Goal: Task Accomplishment & Management: Manage account settings

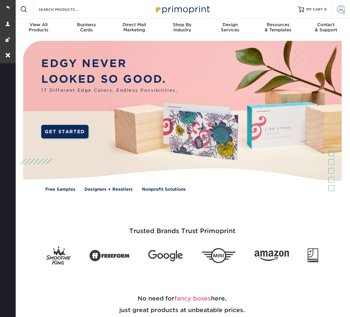
click at [337, 10] on span at bounding box center [341, 9] width 8 height 8
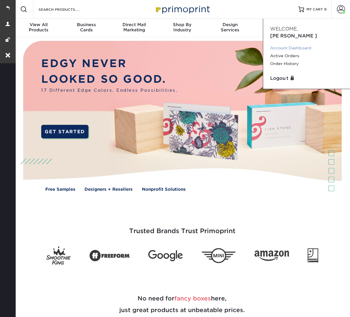
click at [291, 44] on link "Account Dashboard" at bounding box center [306, 48] width 73 height 8
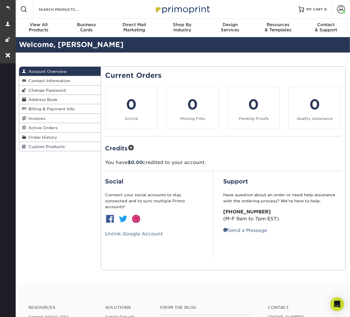
drag, startPoint x: 54, startPoint y: 144, endPoint x: 70, endPoint y: 140, distance: 16.7
click at [54, 144] on span "Custom Products" at bounding box center [45, 146] width 39 height 5
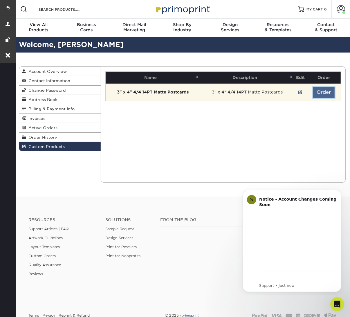
click at [323, 91] on button "Order" at bounding box center [323, 92] width 22 height 11
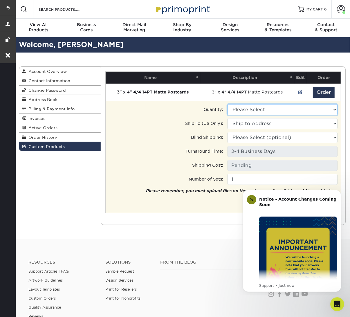
click at [261, 110] on select "Please Select 3500 - $224.00" at bounding box center [282, 109] width 110 height 11
select select "0"
type input "Ground: $14.70"
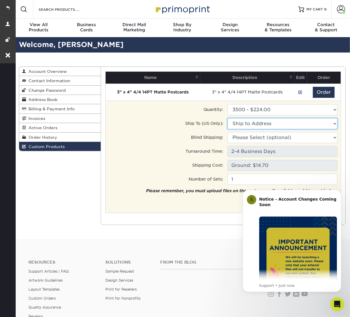
click at [262, 124] on select "Ship to Address 370 Central Park W, New York, NY" at bounding box center [282, 123] width 110 height 11
select select "273310"
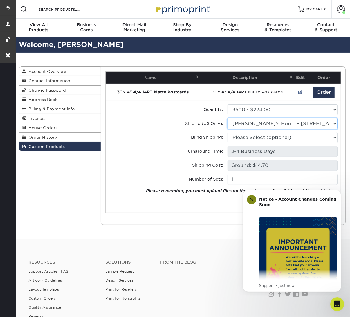
scroll to position [67, 0]
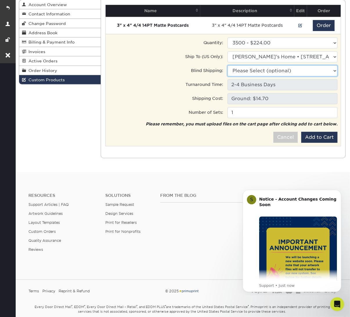
click at [276, 68] on select "Please Select (optional) 370 Central Park W, New York, NY" at bounding box center [282, 70] width 110 height 11
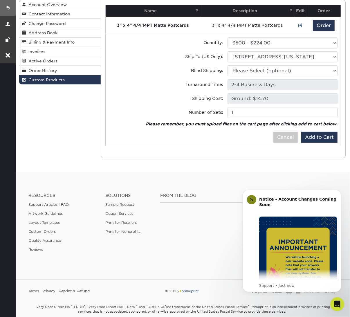
click at [6, 8] on link at bounding box center [8, 8] width 16 height 16
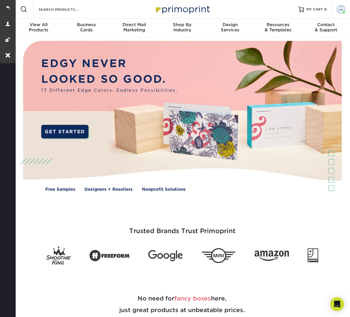
click at [337, 6] on span at bounding box center [341, 9] width 8 height 8
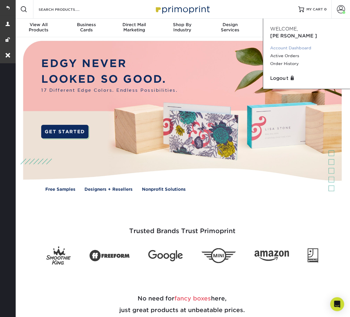
click at [284, 44] on link "Account Dashboard" at bounding box center [306, 48] width 73 height 8
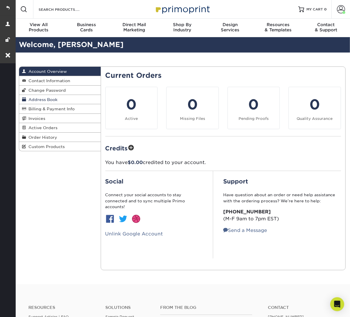
click at [53, 97] on span "Address Book" at bounding box center [41, 99] width 31 height 5
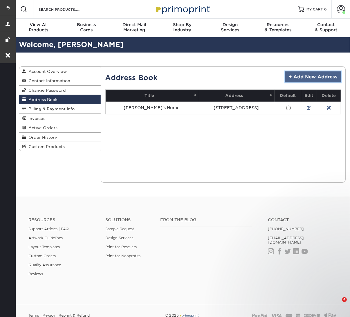
click at [306, 72] on link "+ Add New Address" at bounding box center [313, 76] width 56 height 11
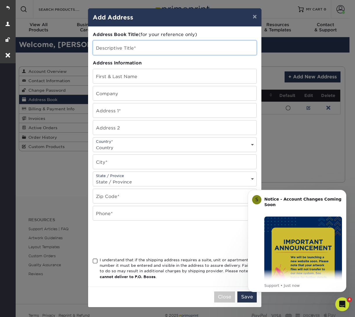
click at [118, 48] on input "text" at bounding box center [174, 48] width 163 height 14
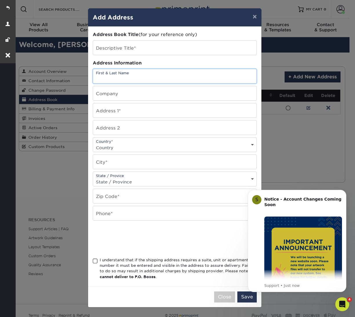
click at [107, 70] on input "text" at bounding box center [174, 76] width 163 height 14
paste input "[PERSON_NAME] Adagio Teas [STREET_ADDRESS][PERSON_NAME]"
drag, startPoint x: 115, startPoint y: 77, endPoint x: 224, endPoint y: 84, distance: 109.2
click at [224, 84] on div "Address Book Title (for your reference only) Descriptive Title* Address Informa…" at bounding box center [175, 156] width 164 height 250
type input "[PERSON_NAME]"
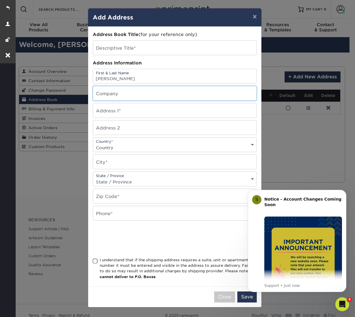
click at [116, 95] on input "text" at bounding box center [174, 93] width 163 height 14
paste input "Adagio Teas [STREET_ADDRESS][PERSON_NAME]"
drag, startPoint x: 123, startPoint y: 94, endPoint x: 221, endPoint y: 104, distance: 97.9
click at [221, 104] on div "Address Book Title (for your reference only) Descriptive Title* Address Informa…" at bounding box center [175, 156] width 164 height 250
type input "Adagio Teas"
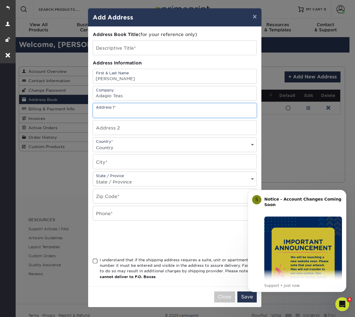
click at [119, 113] on input "text" at bounding box center [174, 110] width 163 height 14
paste input "170 Kipp Ave 28-1 Elmwood Park, NJ 07407"
drag, startPoint x: 126, startPoint y: 111, endPoint x: 215, endPoint y: 111, distance: 88.7
click at [214, 111] on input "170 Kipp Ave 28-1 Elmwood Park, NJ 07407" at bounding box center [174, 110] width 163 height 14
type input "[STREET_ADDRESS][PERSON_NAME]"
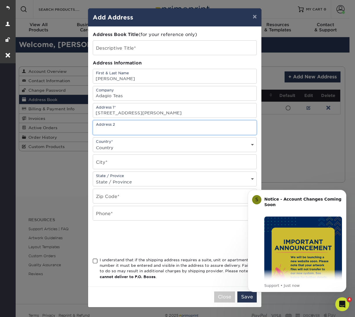
click at [109, 123] on input "text" at bounding box center [174, 127] width 163 height 14
paste input "28-1 Elmwood Park, NJ 07407"
drag, startPoint x: 106, startPoint y: 127, endPoint x: 185, endPoint y: 139, distance: 79.5
click at [185, 139] on div "Address Book Title (for your reference only) Descriptive Title* Address Informa…" at bounding box center [175, 156] width 164 height 250
type input "28-1"
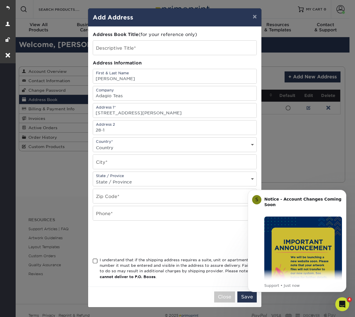
click at [130, 143] on select "Country United States Canada ----------------------------- Afghanistan Albania …" at bounding box center [174, 147] width 163 height 8
select select "US"
click at [112, 164] on input "text" at bounding box center [174, 161] width 163 height 14
paste input "Elmwood Park, NJ 07407"
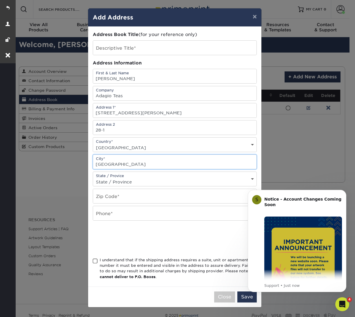
click at [142, 163] on input "Elmwood Park, NJ 07407" at bounding box center [174, 161] width 163 height 14
type input "Elmwood Park, NJ"
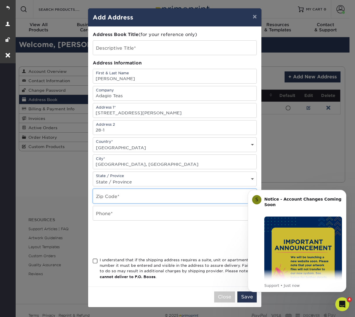
click at [103, 195] on input "text" at bounding box center [174, 196] width 163 height 14
paste input "07407"
type input "07407"
click at [122, 179] on select "State / Province Alabama Alaska Arizona Arkansas California Colorado Connecticu…" at bounding box center [174, 181] width 163 height 8
select select "NJ"
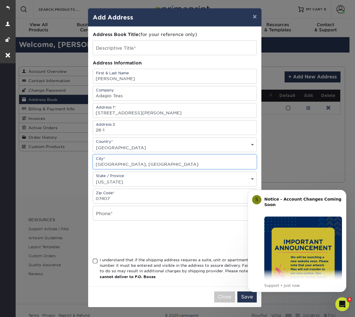
drag, startPoint x: 126, startPoint y: 163, endPoint x: 146, endPoint y: 165, distance: 20.1
click at [146, 165] on input "Elmwood Park, NJ" at bounding box center [174, 161] width 163 height 14
type input "Elmwood Park"
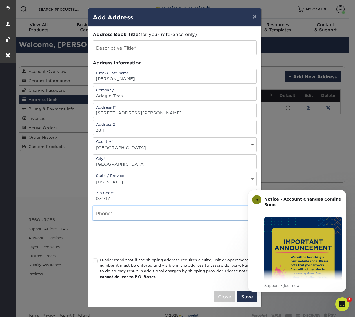
click at [118, 209] on input "text" at bounding box center [174, 213] width 163 height 14
type input "8888888888"
click at [97, 258] on span at bounding box center [95, 261] width 5 height 6
click at [0, 0] on input "I understand that if the shipping address requires a suite, unit or apartment n…" at bounding box center [0, 0] width 0 height 0
click at [343, 191] on icon "Dismiss notification" at bounding box center [344, 191] width 3 height 3
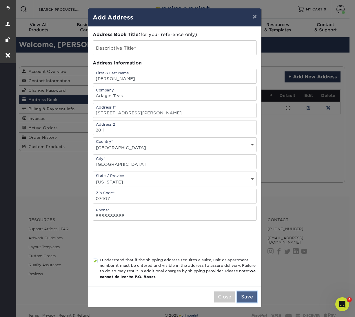
click at [251, 293] on button "Save" at bounding box center [246, 296] width 19 height 11
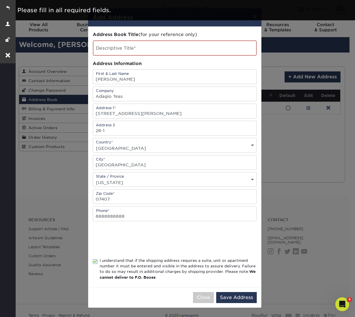
click at [296, 127] on div "× Add Address Address Book Title (for your reference only) Descriptive Title* A…" at bounding box center [177, 158] width 355 height 317
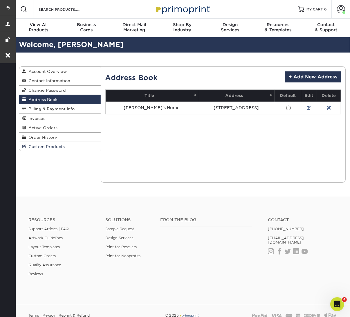
click at [52, 144] on span "Custom Products" at bounding box center [45, 146] width 39 height 5
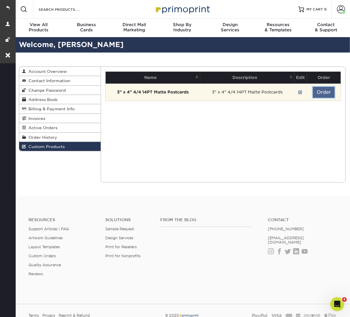
click at [325, 89] on button "Order" at bounding box center [323, 92] width 22 height 11
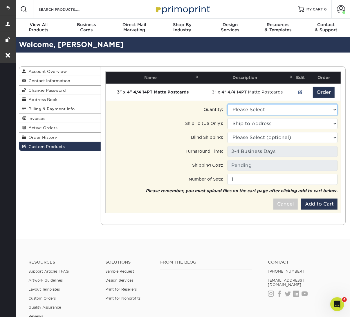
click at [263, 112] on select "Please Select 3500 - $224.00" at bounding box center [282, 109] width 110 height 11
select select "0"
type input "Ground: $14.70"
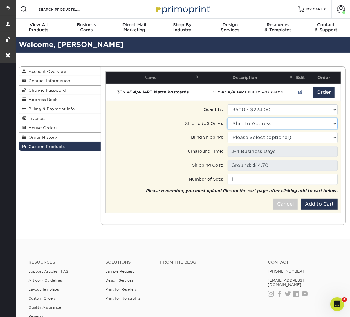
click at [264, 120] on select "Ship to Address 370 Central Park W, New York, NY" at bounding box center [282, 123] width 110 height 11
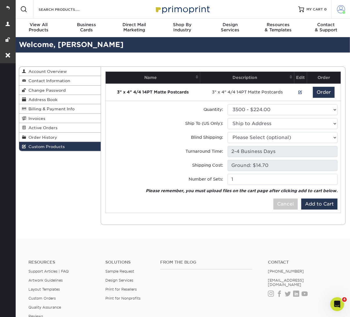
click at [342, 11] on span at bounding box center [341, 9] width 8 height 8
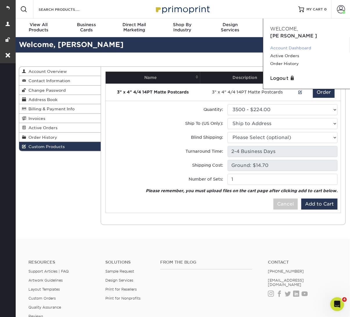
click at [296, 44] on link "Account Dashboard" at bounding box center [306, 48] width 73 height 8
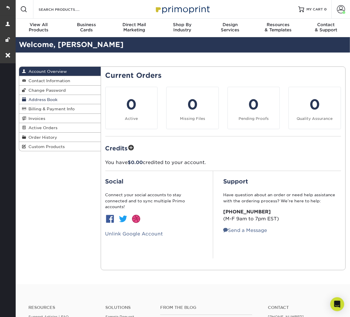
click at [55, 98] on span "Address Book" at bounding box center [41, 99] width 31 height 5
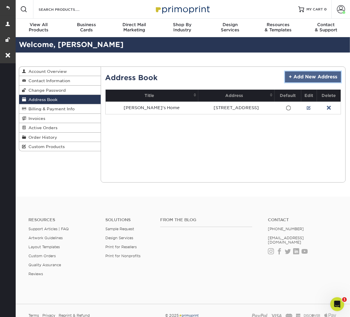
click at [312, 79] on link "+ Add New Address" at bounding box center [313, 76] width 56 height 11
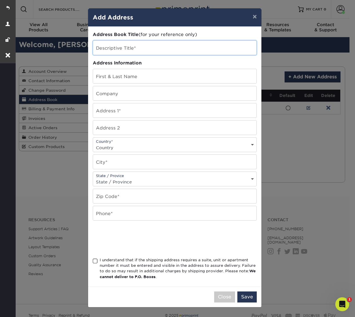
click at [114, 52] on input "text" at bounding box center [174, 48] width 163 height 14
type input "Nick"
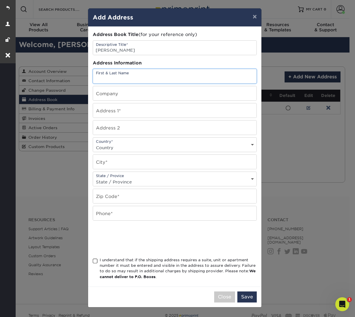
click at [117, 74] on input "text" at bounding box center [174, 76] width 163 height 14
paste input "Nick Lin Adagio Teas 170 Kipp Ave 28-1 Elmwood Park, NJ 07407"
type input "Nick Lin Adagio Teas 170 Kipp Ave 28-1 Elmwood Park, NJ 07407"
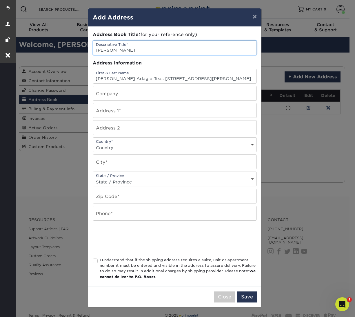
click at [114, 50] on input "Nick" at bounding box center [174, 48] width 163 height 14
type input "[PERSON_NAME]"
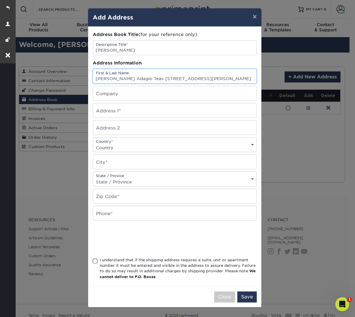
drag, startPoint x: 114, startPoint y: 78, endPoint x: 225, endPoint y: 83, distance: 110.6
click at [225, 82] on input "Nick Lin Adagio Teas 170 Kipp Ave 28-1 Elmwood Park, NJ 07407" at bounding box center [174, 76] width 163 height 14
click at [114, 92] on input "text" at bounding box center [174, 93] width 163 height 14
paste input "Adagio Teas 170 Kipp Ave 28-1 Elmwood Park, NJ 07407"
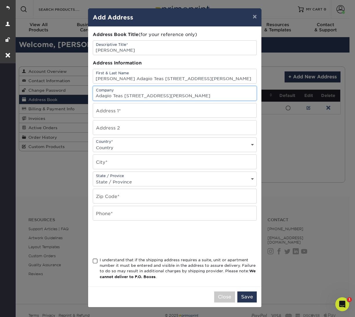
type input "Adagio Teas 170 Kipp Ave 28-1 Elmwood Park, NJ 07407"
drag, startPoint x: 143, startPoint y: 77, endPoint x: 225, endPoint y: 86, distance: 83.1
click at [225, 86] on div "Address Book Title (for your reference only) Descriptive Title* Nick lin Addres…" at bounding box center [175, 156] width 164 height 250
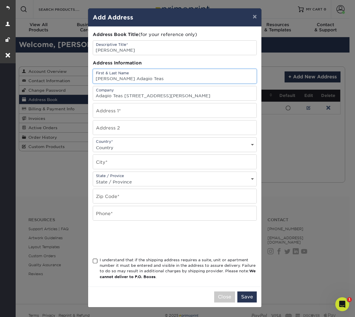
type input "Nick Lin Adagio Teas"
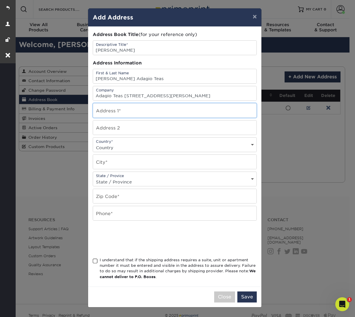
click at [123, 109] on input "text" at bounding box center [174, 110] width 163 height 14
paste input "170 Kipp Ave 28-1 Elmwood Park, NJ 07407"
type input "170 Kipp Ave 28-1 Elmwood Park, NJ 07407"
drag, startPoint x: 123, startPoint y: 93, endPoint x: 229, endPoint y: 99, distance: 105.7
click at [228, 98] on input "Adagio Teas 170 Kipp Ave 28-1 Elmwood Park, NJ 07407" at bounding box center [174, 93] width 163 height 14
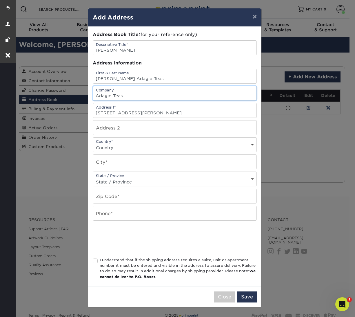
type input "Adagio Teas"
drag, startPoint x: 116, startPoint y: 77, endPoint x: 158, endPoint y: 77, distance: 42.0
click at [158, 77] on input "Nick Lin Adagio Teas" at bounding box center [174, 76] width 163 height 14
type input "Nick Lin"
click at [121, 107] on input "170 Kipp Ave 28-1 Elmwood Park, NJ 07407" at bounding box center [174, 110] width 163 height 14
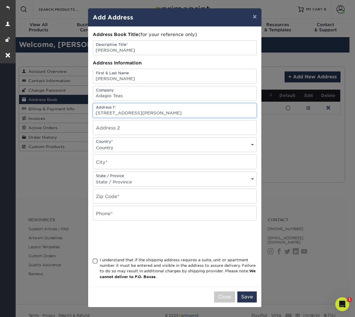
drag, startPoint x: 125, startPoint y: 111, endPoint x: 201, endPoint y: 117, distance: 75.9
click at [201, 117] on div "Address Book Title (for your reference only) Descriptive Title* Nick lin Addres…" at bounding box center [175, 156] width 164 height 250
type input "[STREET_ADDRESS][PERSON_NAME]"
click at [110, 123] on input "text" at bounding box center [174, 127] width 163 height 14
paste input "28-1 Elmwood Park, NJ 07407"
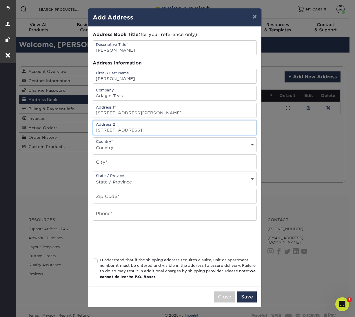
drag, startPoint x: 106, startPoint y: 128, endPoint x: 186, endPoint y: 137, distance: 81.4
click at [186, 137] on div "Address Book Title (for your reference only) Descriptive Title* Nick lin Addres…" at bounding box center [175, 156] width 164 height 250
type input "28-1"
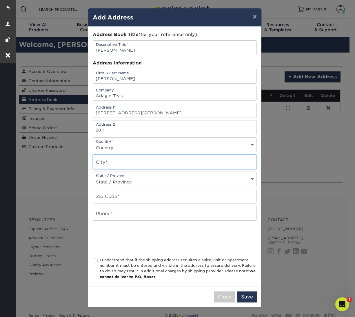
click at [110, 162] on input "text" at bounding box center [174, 161] width 163 height 14
paste input "Elmwood Park, NJ 07407"
type input "Elmwood Park, NJ 07407"
click at [116, 147] on select "Country United States Canada ----------------------------- Afghanistan Albania …" at bounding box center [174, 147] width 163 height 8
select select "US"
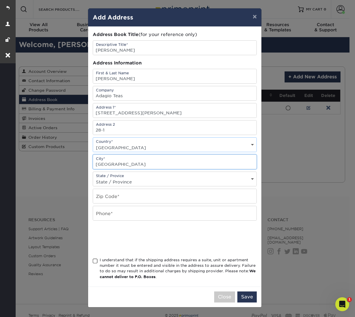
click at [148, 160] on input "Elmwood Park, NJ 07407" at bounding box center [174, 161] width 163 height 14
type input "Elmwood Park, NJ"
click at [112, 202] on div "Address Book Title (for your reference only) Descriptive Title* Nick lin Addres…" at bounding box center [175, 156] width 164 height 250
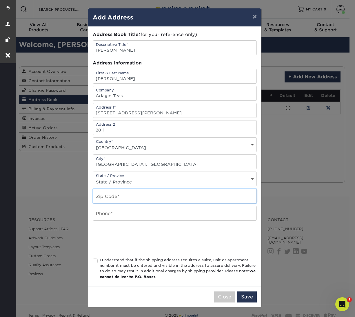
drag, startPoint x: 113, startPoint y: 197, endPoint x: 116, endPoint y: 187, distance: 10.6
click at [113, 197] on input "text" at bounding box center [174, 196] width 163 height 14
paste input "07407"
type input "07407"
click at [124, 178] on select "State / Province Alabama Alaska Arizona Arkansas California Colorado Connecticu…" at bounding box center [174, 181] width 163 height 8
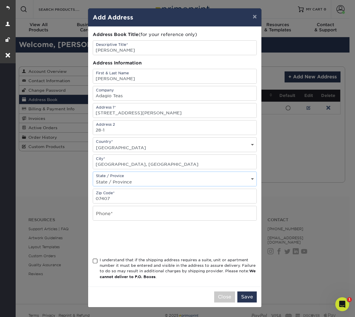
select select "NJ"
drag, startPoint x: 127, startPoint y: 162, endPoint x: 145, endPoint y: 165, distance: 18.2
click at [144, 164] on input "Elmwood Park, NJ" at bounding box center [174, 161] width 163 height 14
type input "Elmwood Park"
click at [103, 210] on input "text" at bounding box center [174, 213] width 163 height 14
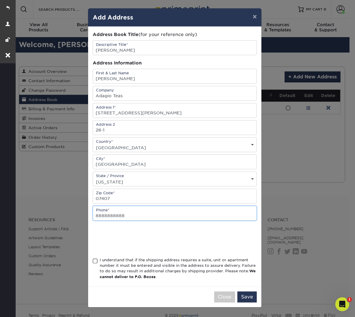
type input "8888888888"
click at [94, 258] on span at bounding box center [95, 261] width 5 height 6
click at [0, 0] on input "I understand that if the shipping address requires a suite, unit or apartment n…" at bounding box center [0, 0] width 0 height 0
click at [245, 294] on button "Save" at bounding box center [246, 296] width 19 height 11
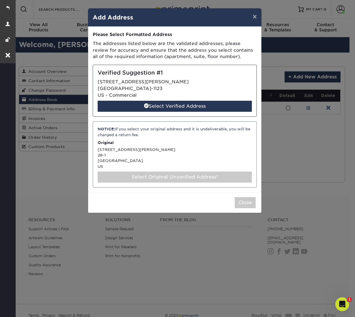
click at [165, 179] on div "Select Original Unverified Address*" at bounding box center [175, 176] width 154 height 11
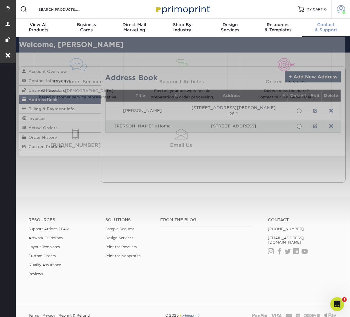
click at [341, 8] on span at bounding box center [341, 9] width 8 height 8
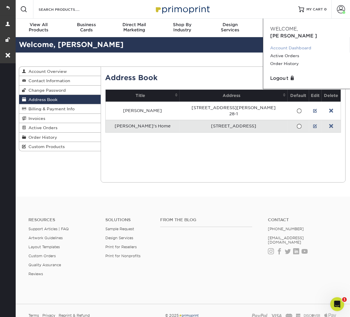
click at [292, 44] on link "Account Dashboard" at bounding box center [306, 48] width 73 height 8
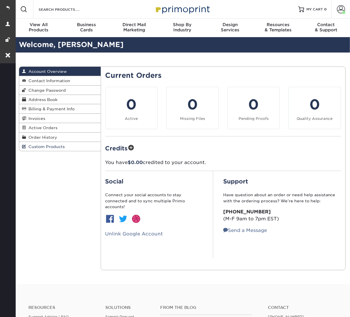
click at [57, 144] on span "Custom Products" at bounding box center [45, 146] width 39 height 5
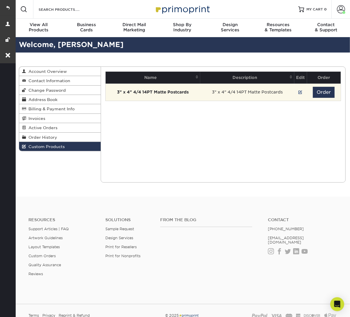
click at [324, 97] on td "Order" at bounding box center [324, 91] width 34 height 17
click at [321, 93] on button "Order" at bounding box center [323, 92] width 22 height 11
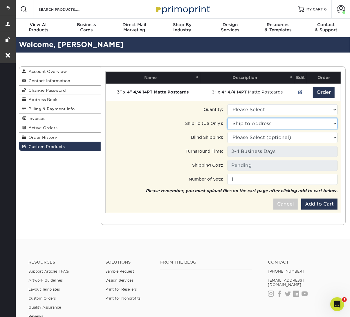
click at [263, 118] on select "Ship to Address [STREET_ADDRESS][PERSON_NAME] [STREET_ADDRESS][US_STATE]" at bounding box center [282, 123] width 110 height 11
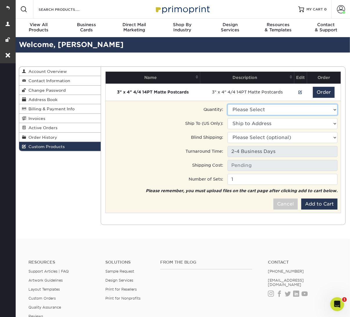
click at [261, 108] on select "Please Select 3500 - $224.00" at bounding box center [282, 109] width 110 height 11
select select "0"
type input "Ground: $14.70"
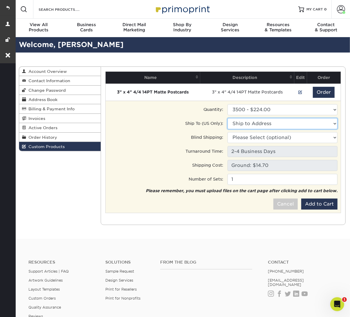
click at [258, 121] on select "Ship to Address [STREET_ADDRESS][PERSON_NAME] [STREET_ADDRESS][US_STATE]" at bounding box center [282, 123] width 110 height 11
select select "285872"
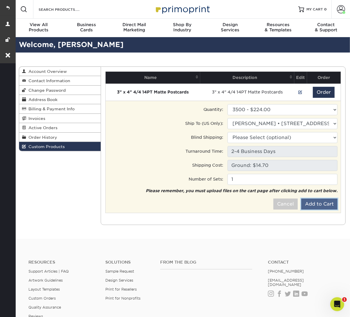
click at [324, 201] on button "Add to Cart" at bounding box center [319, 203] width 36 height 11
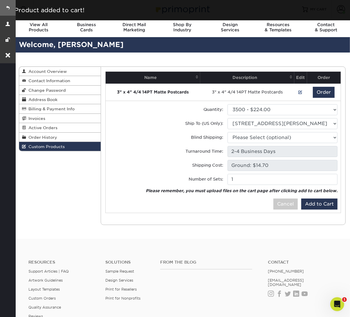
click at [8, 9] on link at bounding box center [8, 8] width 16 height 16
